Goal: Find specific page/section: Find specific page/section

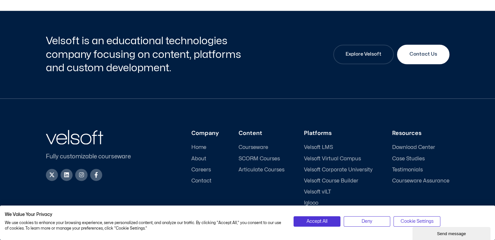
scroll to position [1007, 0]
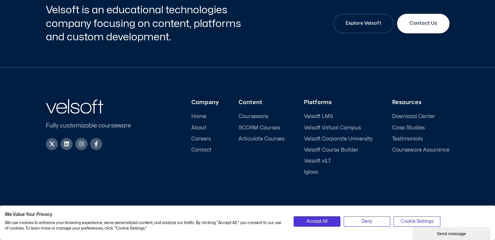
click at [247, 138] on span "Articulate Courses" at bounding box center [261, 139] width 46 height 6
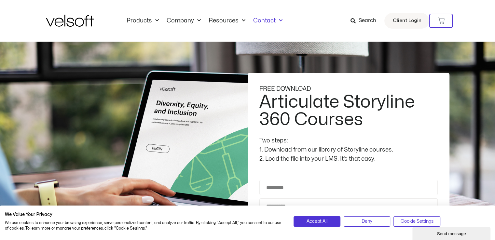
click at [268, 19] on link "Contact" at bounding box center [267, 20] width 37 height 7
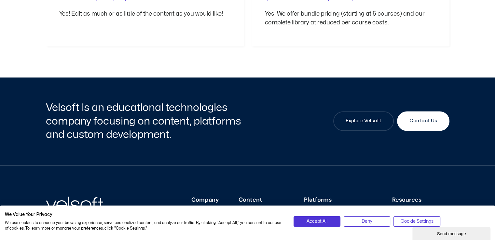
scroll to position [811, 0]
